Goal: Task Accomplishment & Management: Manage account settings

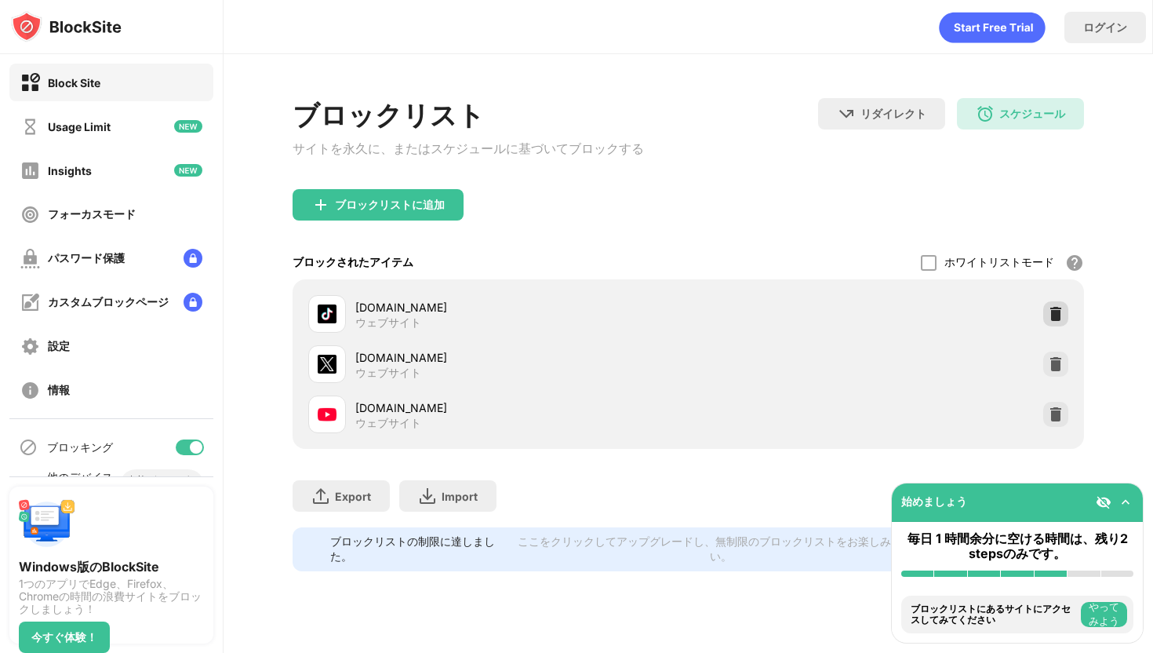
click at [1053, 318] on img at bounding box center [1056, 314] width 16 height 16
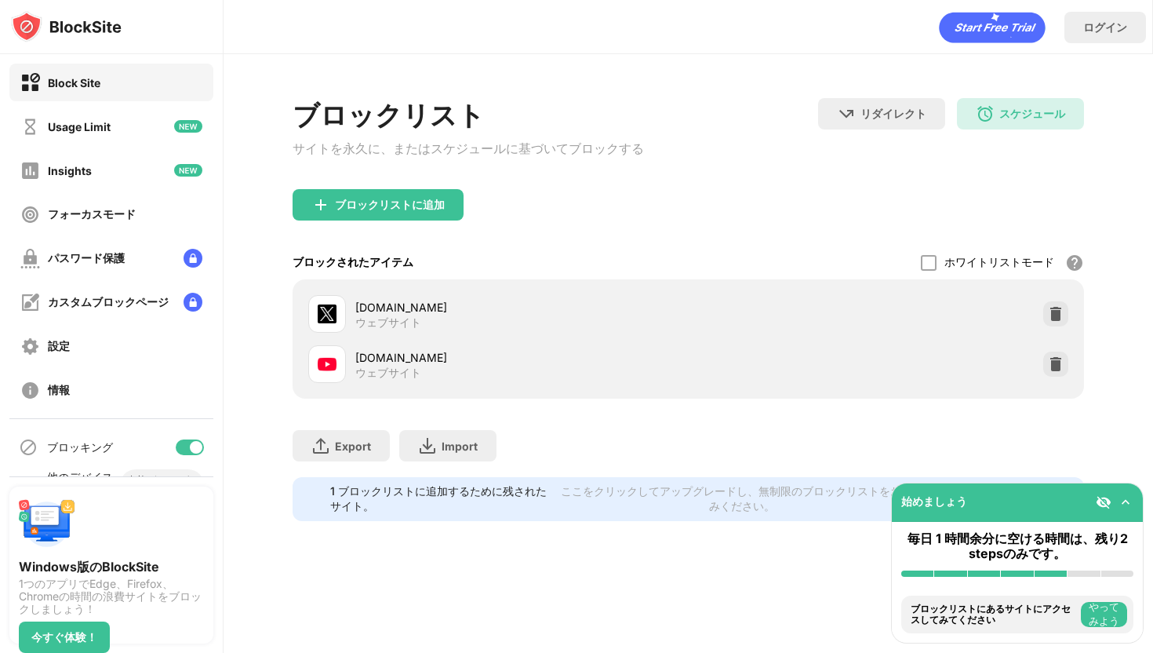
click at [406, 220] on div "ブロックリストに追加" at bounding box center [378, 204] width 171 height 31
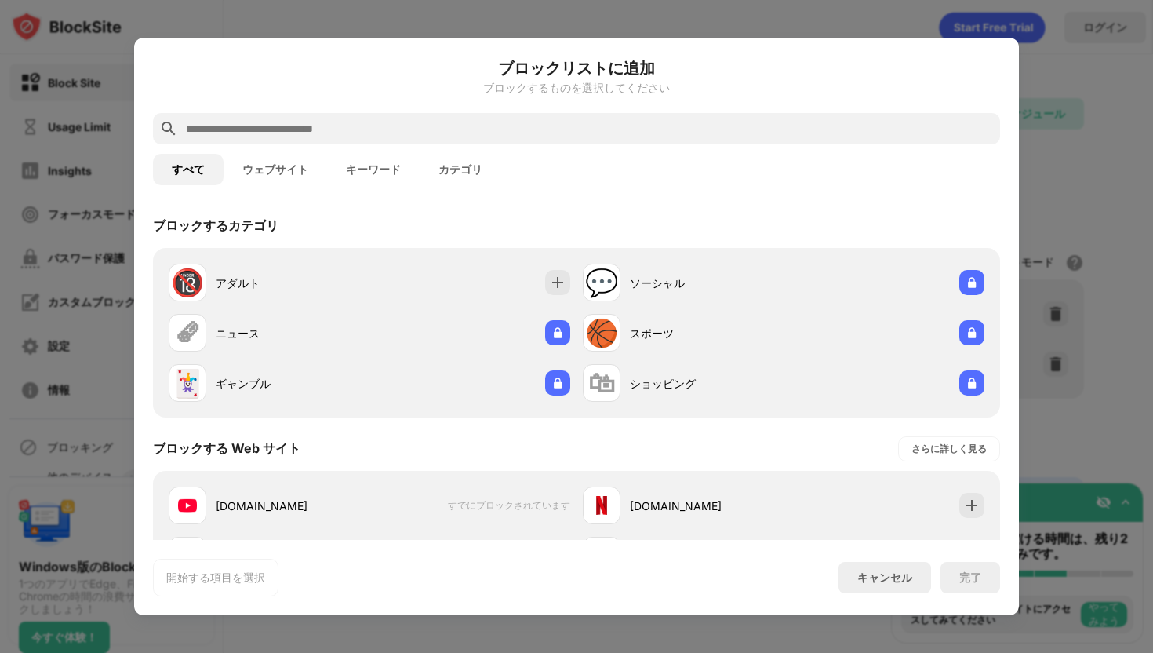
click at [370, 125] on input "text" at bounding box center [588, 128] width 809 height 19
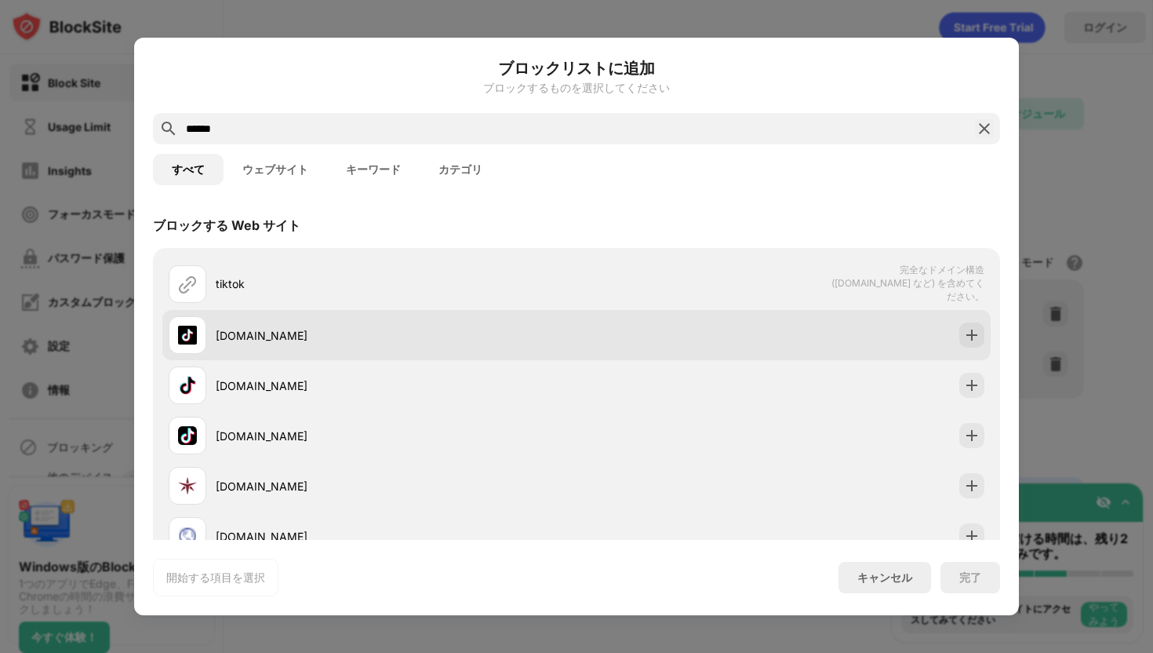
type input "******"
click at [438, 328] on div "[DOMAIN_NAME]" at bounding box center [396, 335] width 361 height 16
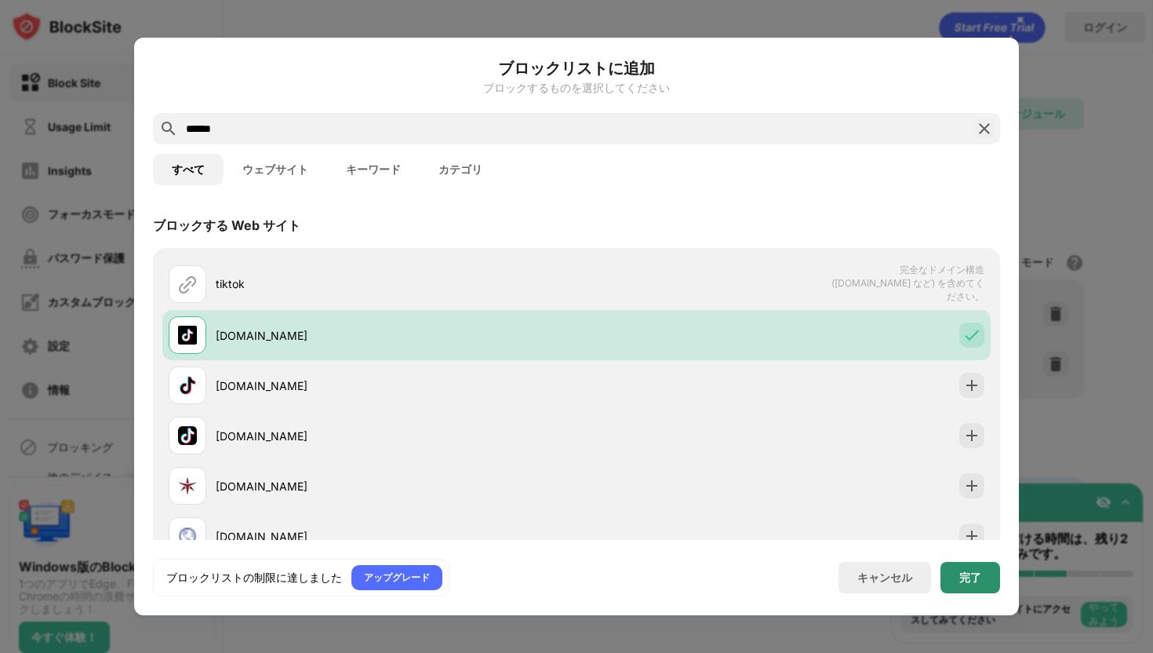
click at [977, 584] on div "完了" at bounding box center [970, 577] width 60 height 31
